Goal: Transaction & Acquisition: Purchase product/service

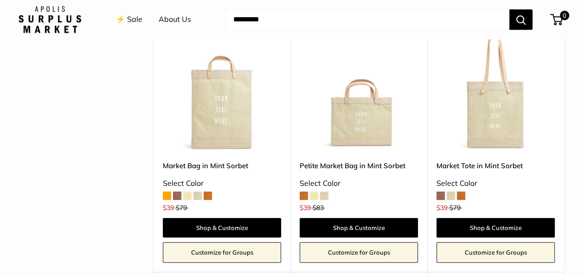
scroll to position [401, 0]
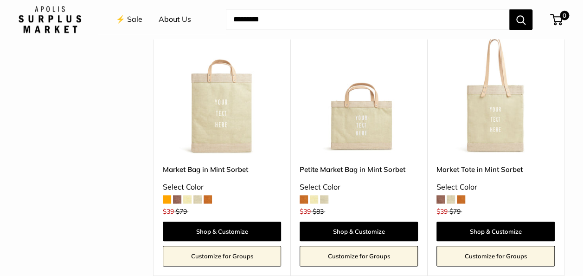
click at [451, 199] on span at bounding box center [451, 199] width 8 height 8
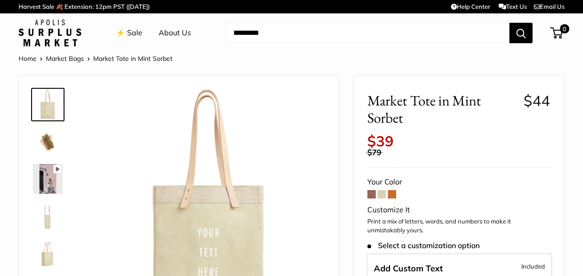
click at [47, 258] on img at bounding box center [48, 253] width 30 height 30
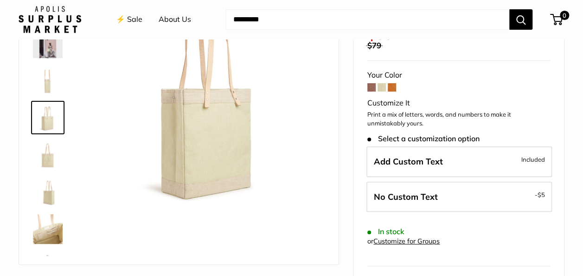
scroll to position [103, 0]
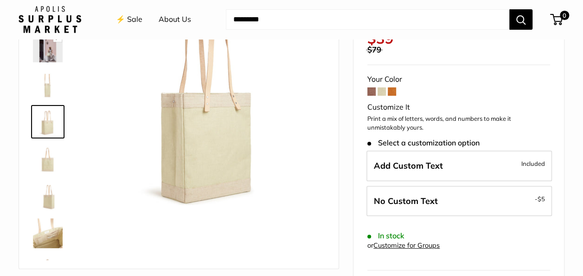
click at [48, 232] on img at bounding box center [48, 233] width 30 height 30
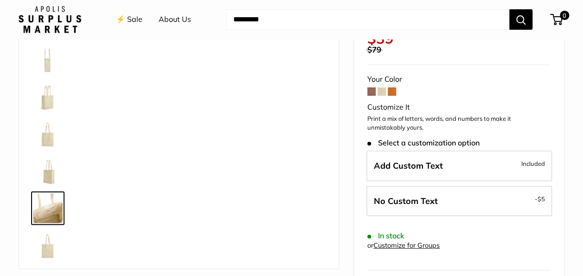
scroll to position [59, 0]
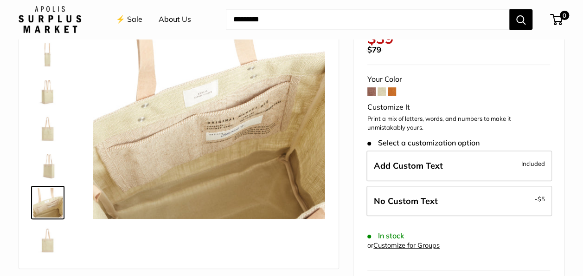
click at [49, 172] on img at bounding box center [48, 165] width 30 height 30
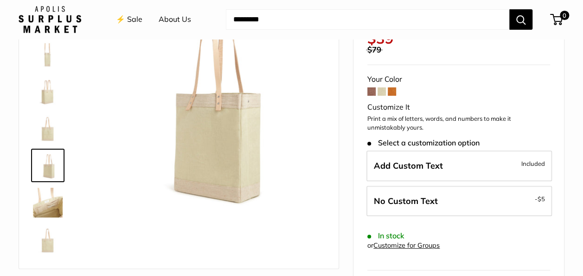
click at [45, 127] on img at bounding box center [48, 128] width 30 height 30
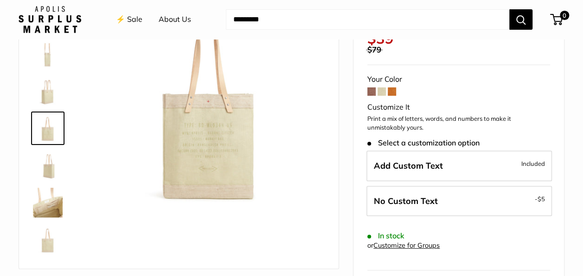
click at [46, 91] on img at bounding box center [48, 91] width 30 height 30
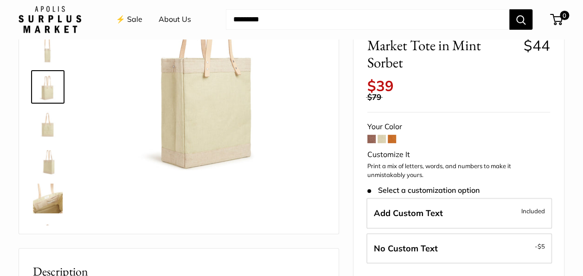
scroll to position [151, 0]
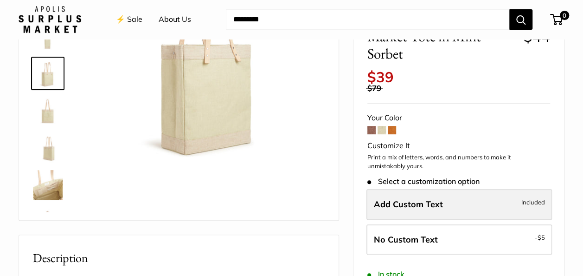
click at [432, 207] on span "Add Custom Text" at bounding box center [408, 204] width 69 height 11
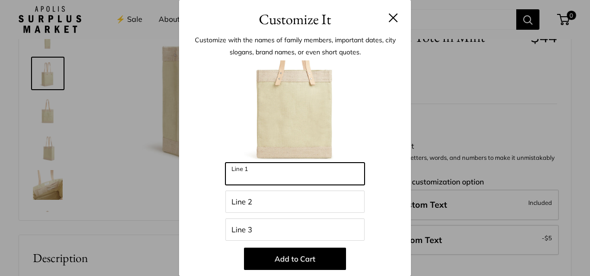
click at [263, 177] on input "Line 1" at bounding box center [294, 173] width 139 height 22
type input "*"
type input "*******"
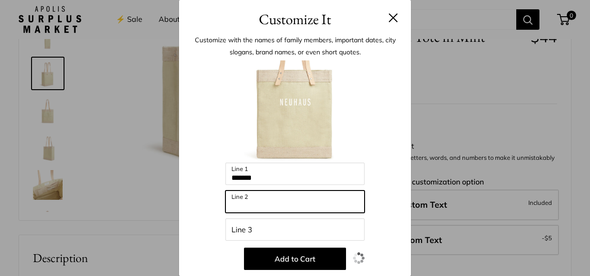
click at [256, 204] on input "Line 2" at bounding box center [294, 201] width 139 height 22
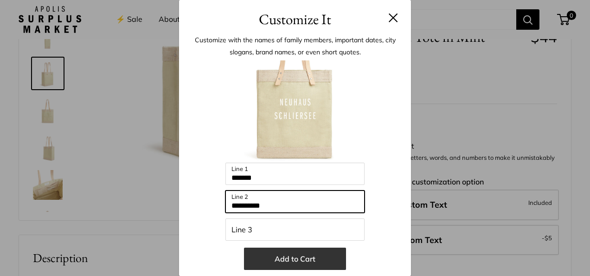
type input "**********"
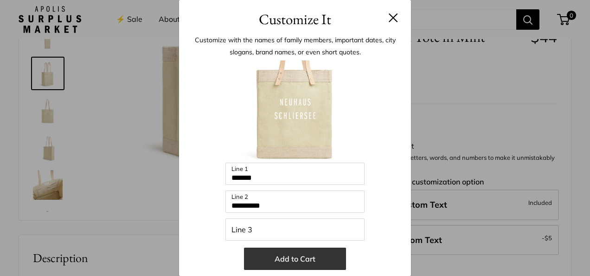
click at [302, 264] on button "Add to Cart" at bounding box center [295, 258] width 102 height 22
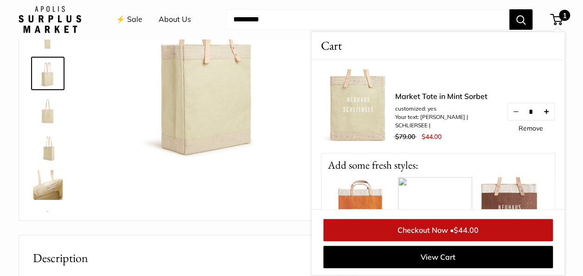
click at [543, 105] on button "Increase quantity by 1" at bounding box center [547, 111] width 16 height 17
click at [283, 164] on img at bounding box center [208, 54] width 231 height 231
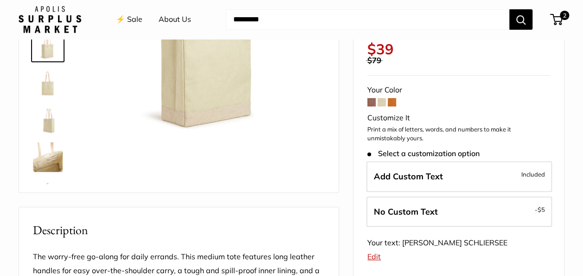
click at [392, 104] on span at bounding box center [392, 102] width 8 height 8
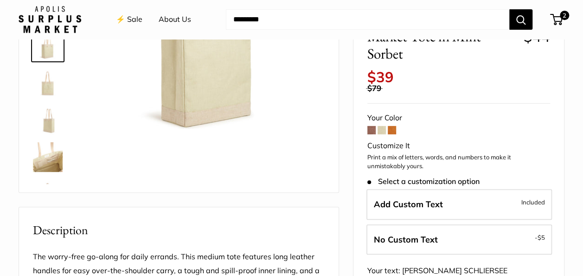
scroll to position [151, 0]
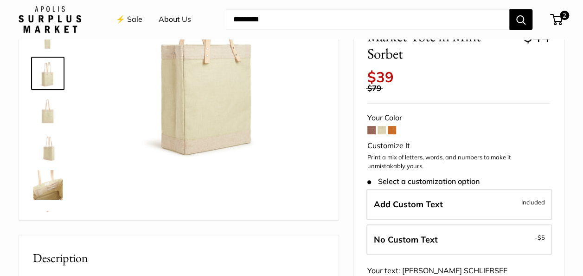
click at [142, 21] on link "⚡️ Sale" at bounding box center [129, 20] width 26 height 14
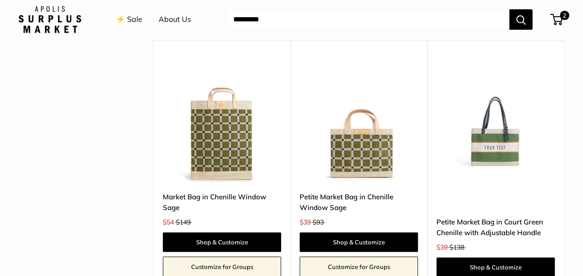
scroll to position [1908, 0]
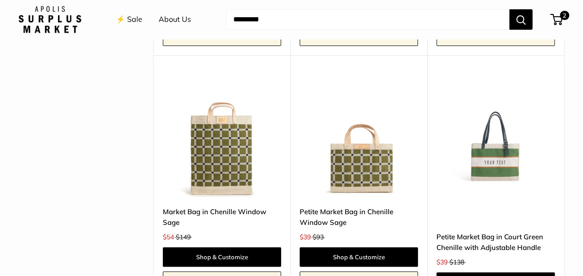
click at [0, 0] on img at bounding box center [0, 0] width 0 height 0
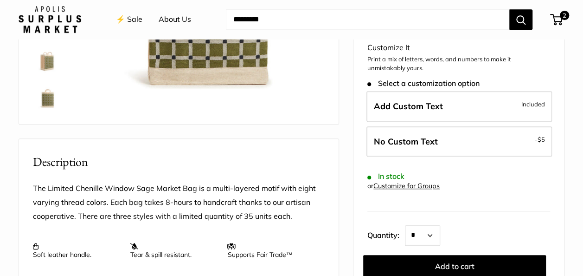
scroll to position [129, 0]
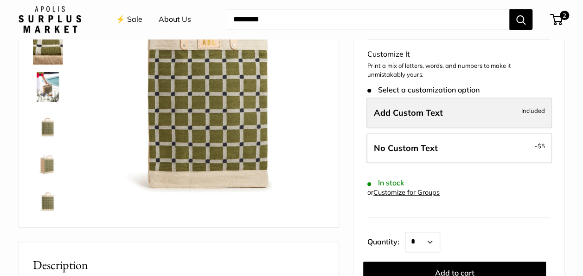
click at [394, 116] on span "Add Custom Text" at bounding box center [408, 113] width 69 height 11
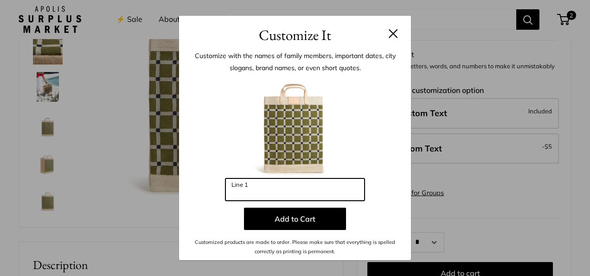
click at [271, 192] on input "Line 1" at bounding box center [294, 189] width 139 height 22
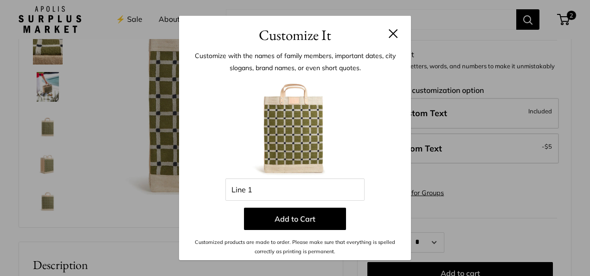
click at [392, 30] on button at bounding box center [393, 33] width 9 height 9
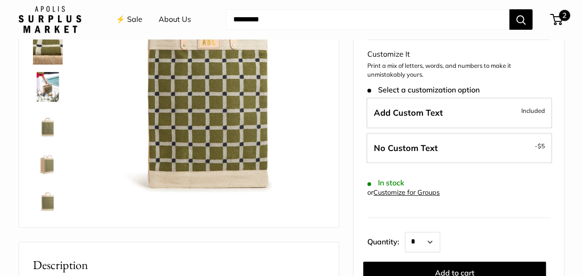
click at [561, 16] on span "2" at bounding box center [564, 15] width 11 height 11
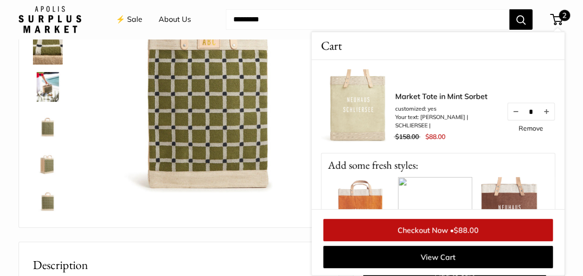
click at [128, 15] on link "⚡️ Sale" at bounding box center [129, 20] width 26 height 14
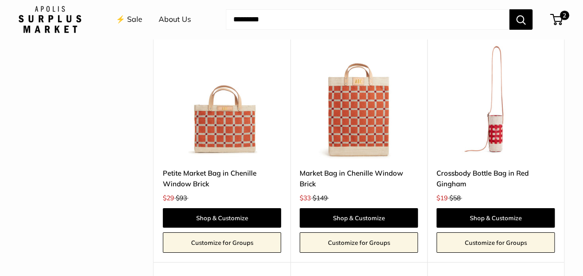
scroll to position [1698, 0]
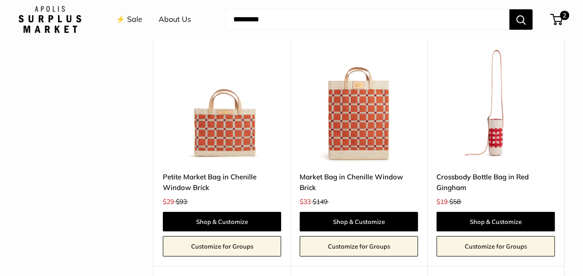
click at [0, 0] on img at bounding box center [0, 0] width 0 height 0
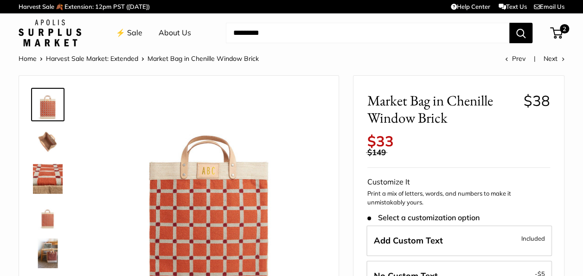
click at [52, 144] on img at bounding box center [48, 142] width 30 height 30
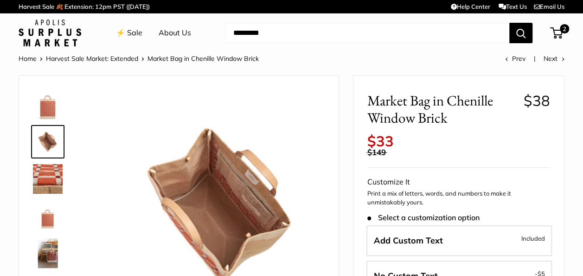
click at [47, 188] on img at bounding box center [48, 179] width 30 height 30
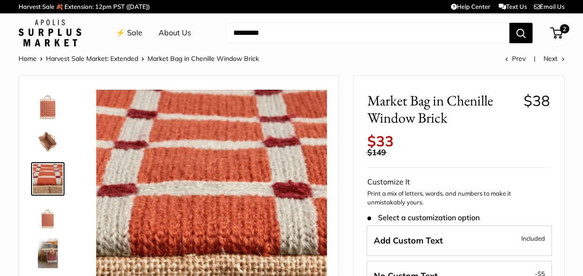
click at [48, 217] on img at bounding box center [48, 216] width 30 height 30
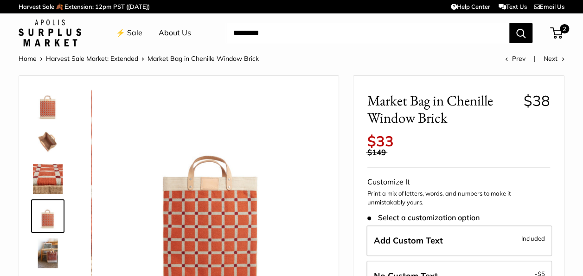
click at [48, 240] on img at bounding box center [48, 253] width 30 height 30
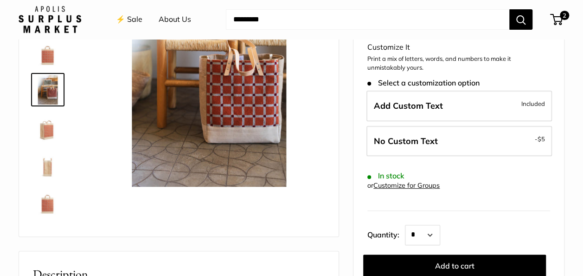
scroll to position [145, 0]
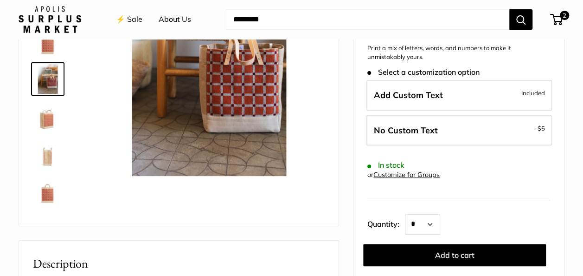
click at [45, 122] on img at bounding box center [48, 116] width 30 height 30
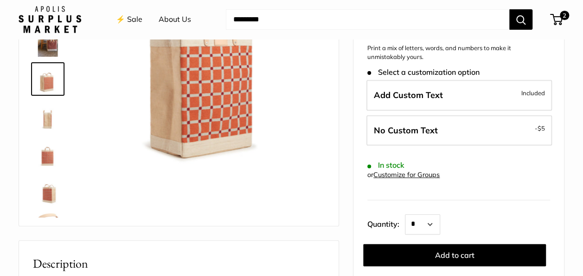
click at [47, 124] on img at bounding box center [48, 116] width 30 height 30
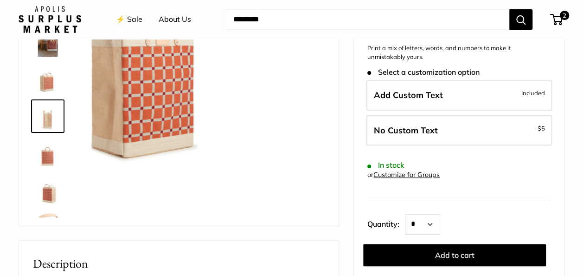
scroll to position [96, 0]
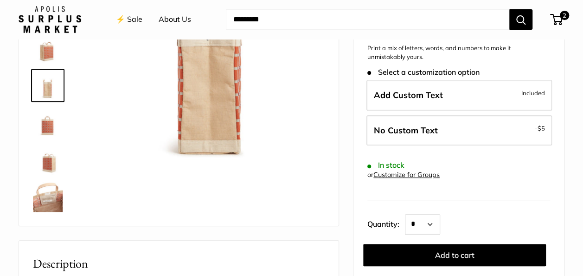
click at [48, 137] on link at bounding box center [47, 122] width 33 height 33
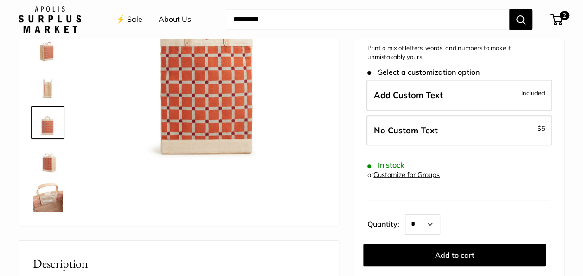
click at [53, 197] on img at bounding box center [48, 197] width 30 height 30
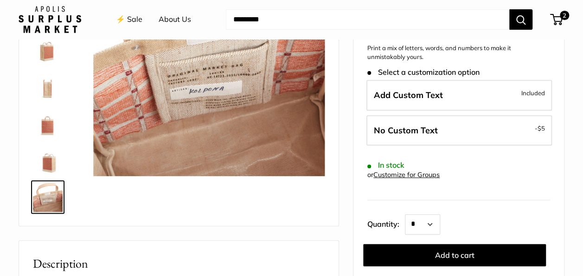
click at [50, 159] on img at bounding box center [48, 160] width 30 height 30
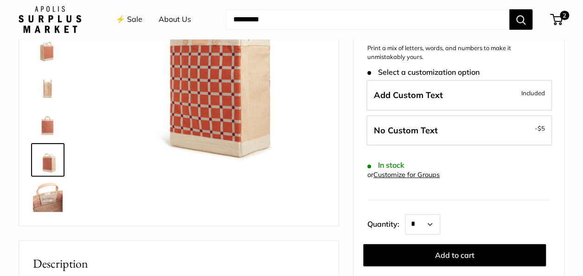
click at [49, 126] on img at bounding box center [48, 123] width 30 height 30
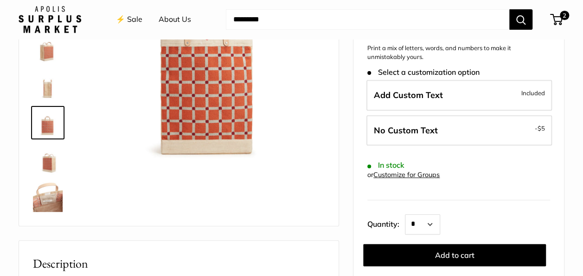
scroll to position [78, 0]
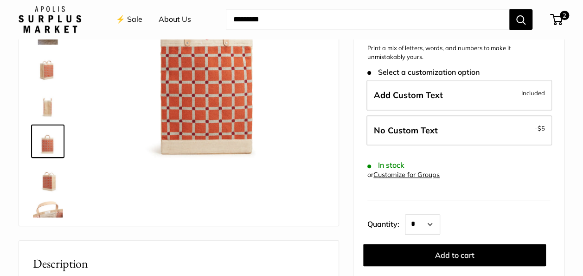
click at [47, 105] on img at bounding box center [48, 104] width 30 height 30
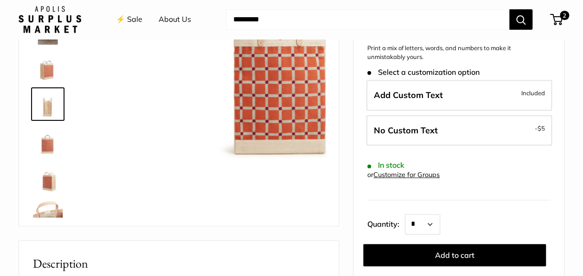
scroll to position [96, 0]
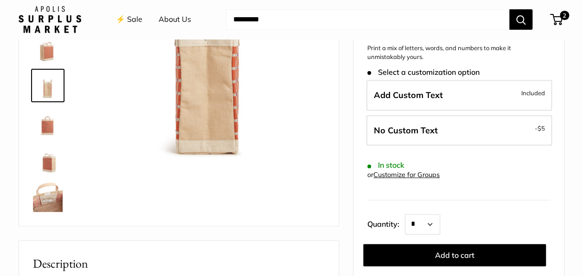
click at [46, 75] on img at bounding box center [48, 86] width 30 height 30
click at [50, 56] on img at bounding box center [48, 48] width 30 height 30
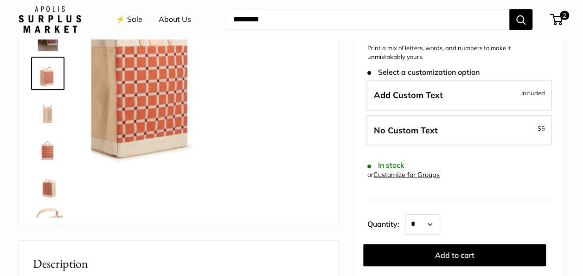
scroll to position [66, 0]
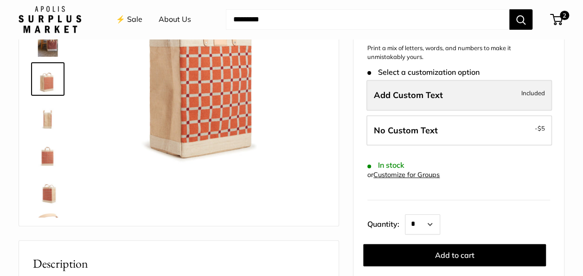
click at [435, 94] on span "Add Custom Text" at bounding box center [408, 95] width 69 height 11
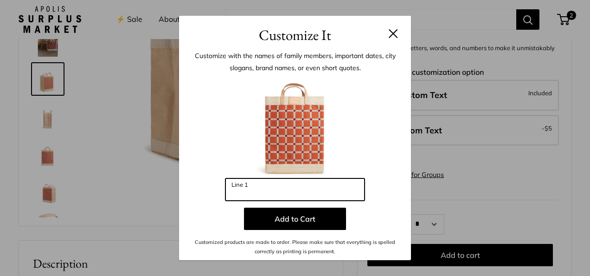
click at [258, 190] on input "Line 1" at bounding box center [294, 189] width 139 height 22
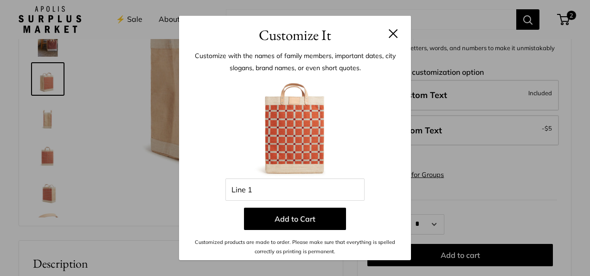
click at [216, 150] on div at bounding box center [295, 127] width 204 height 102
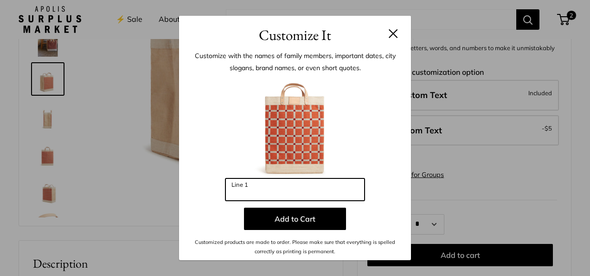
click at [251, 192] on input "Line 1" at bounding box center [294, 189] width 139 height 22
type input "*"
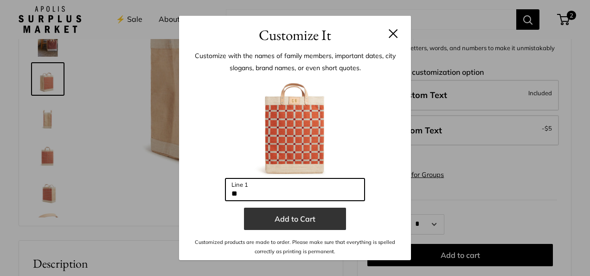
type input "**"
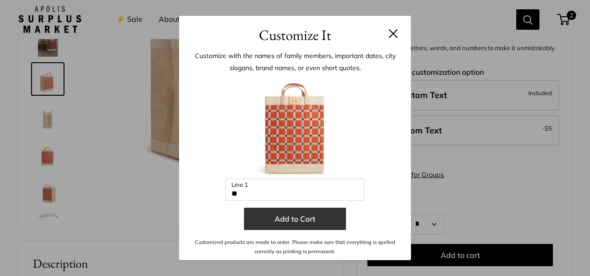
click at [287, 213] on button "Add to Cart" at bounding box center [295, 218] width 102 height 22
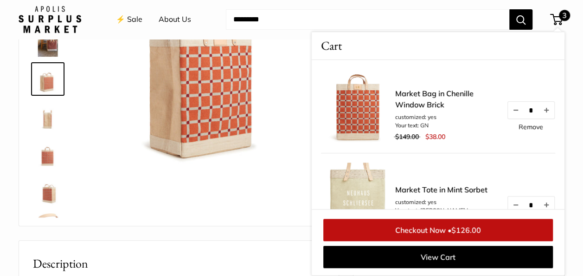
click at [429, 209] on div "Total $126.00 You’re saving $196.00 ! Checkout Now • $126.00 View Cart" at bounding box center [438, 242] width 253 height 66
click at [427, 227] on link "Checkout Now • $126.00" at bounding box center [438, 229] width 230 height 22
